Goal: Information Seeking & Learning: Learn about a topic

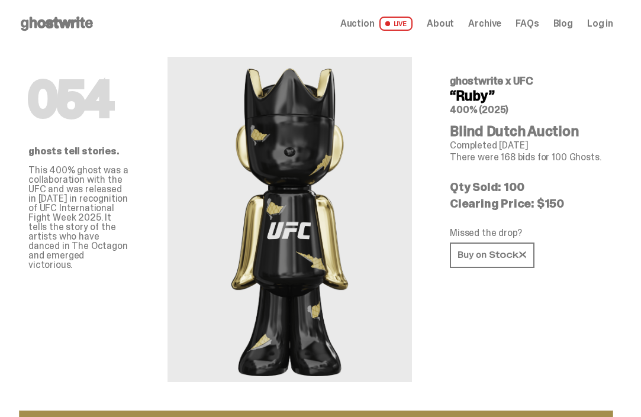
click at [373, 22] on span "Auction" at bounding box center [357, 23] width 34 height 9
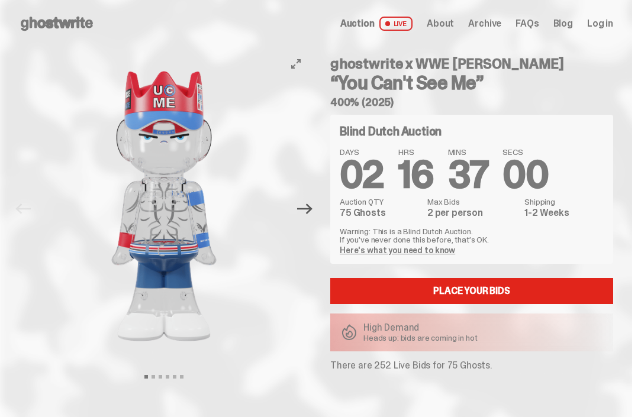
click at [312, 205] on icon "Next" at bounding box center [304, 209] width 15 height 11
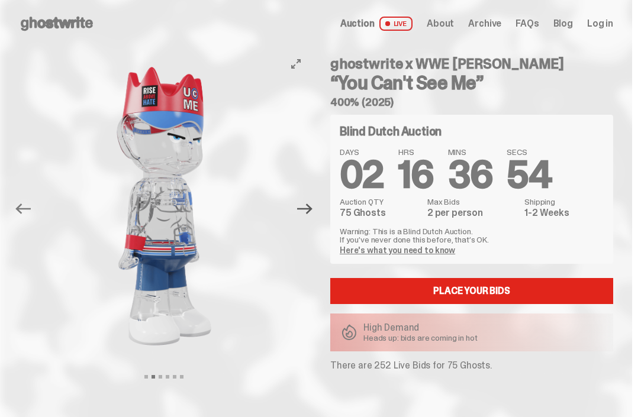
click at [310, 205] on icon "Next" at bounding box center [304, 209] width 15 height 11
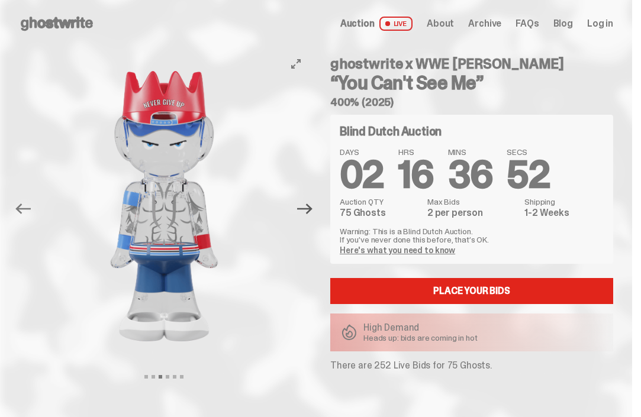
click at [310, 205] on icon "Next" at bounding box center [304, 209] width 15 height 11
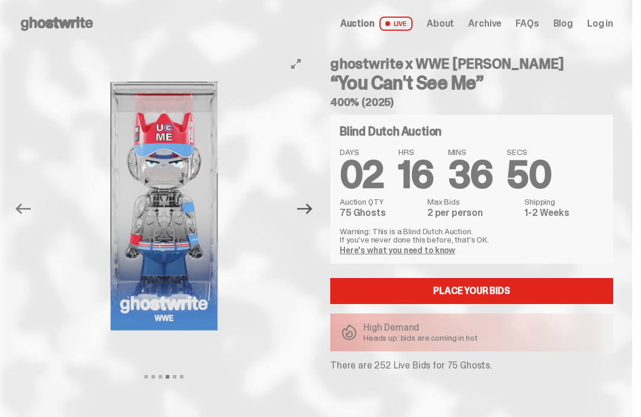
click at [310, 205] on icon "Next" at bounding box center [304, 209] width 15 height 11
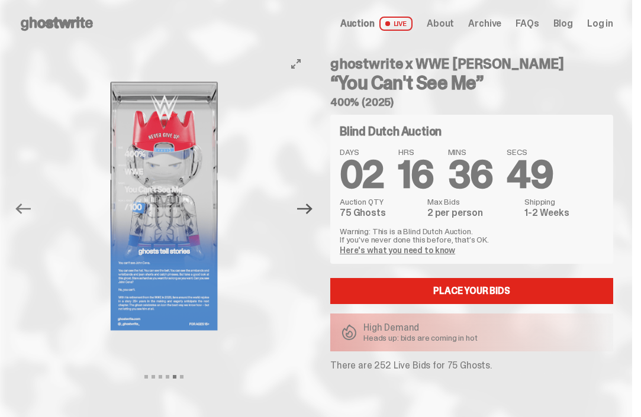
click at [310, 205] on icon "Next" at bounding box center [304, 209] width 15 height 11
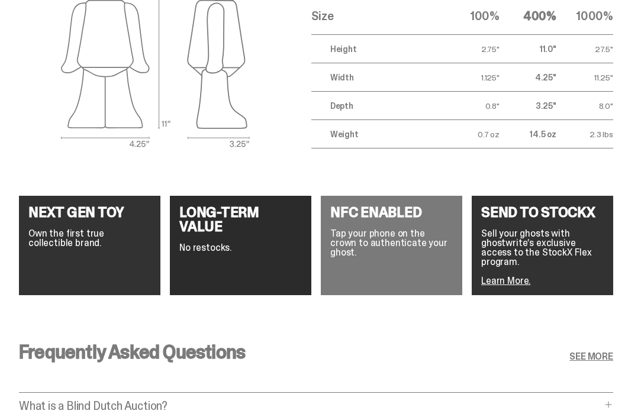
scroll to position [2052, 0]
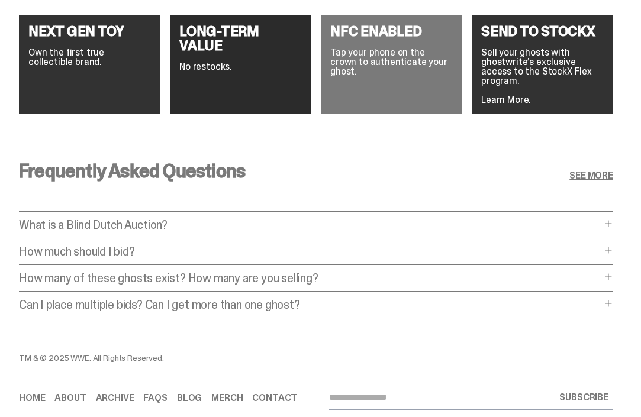
click at [613, 219] on span at bounding box center [607, 223] width 9 height 9
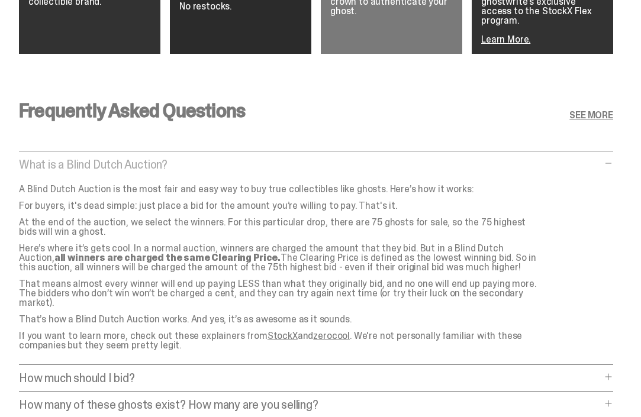
scroll to position [2172, 0]
